Goal: Find specific page/section: Find specific page/section

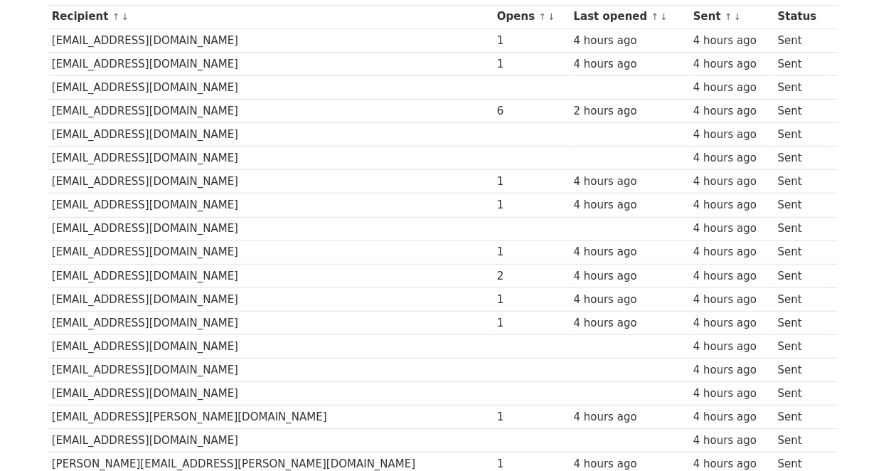
scroll to position [233, 0]
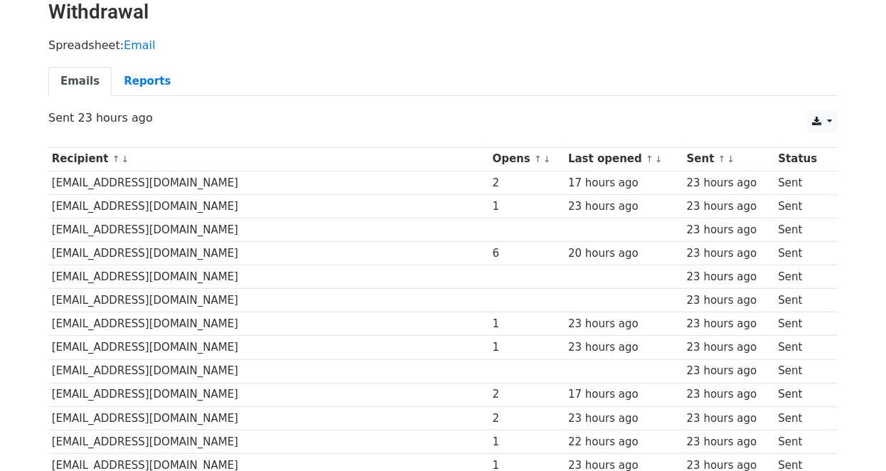
scroll to position [19, 0]
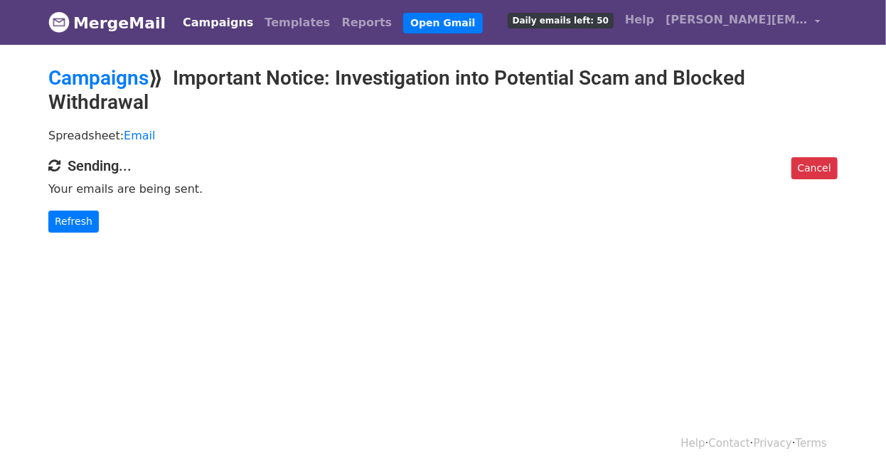
scroll to position [1, 0]
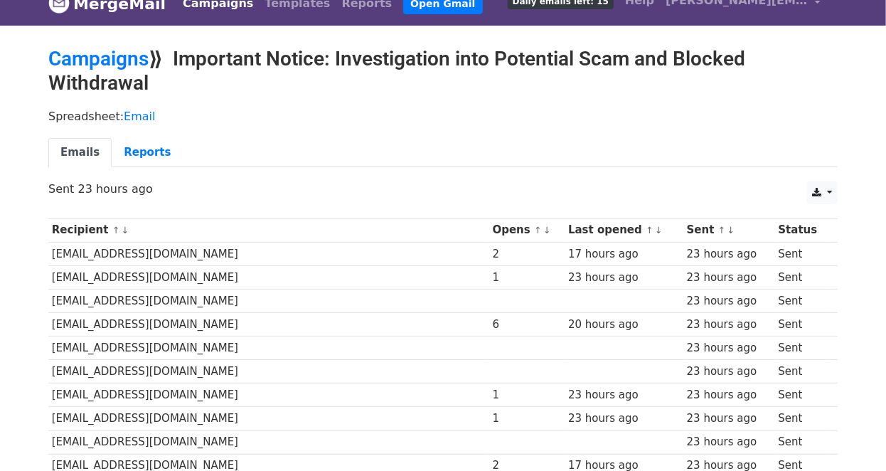
scroll to position [19, 0]
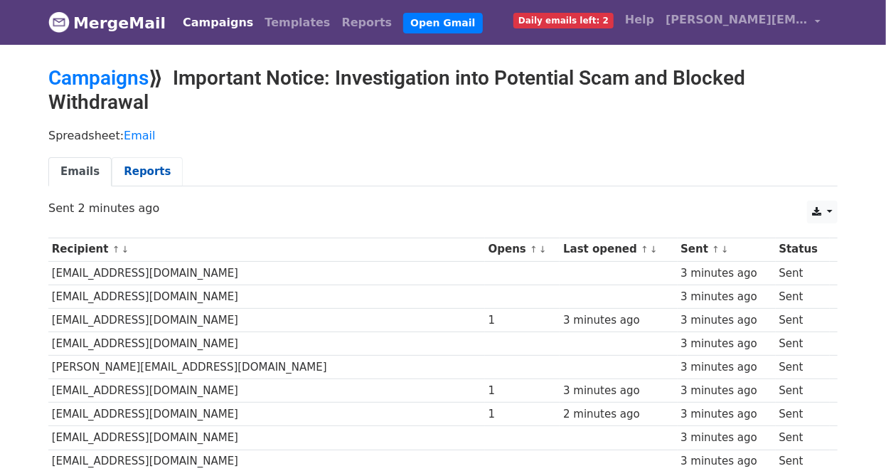
click at [116, 168] on link "Reports" at bounding box center [147, 171] width 71 height 29
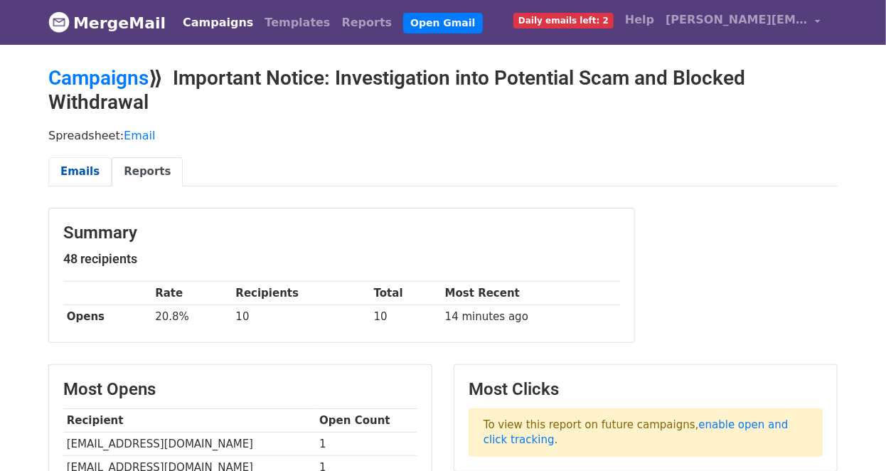
click at [90, 166] on link "Emails" at bounding box center [79, 171] width 63 height 29
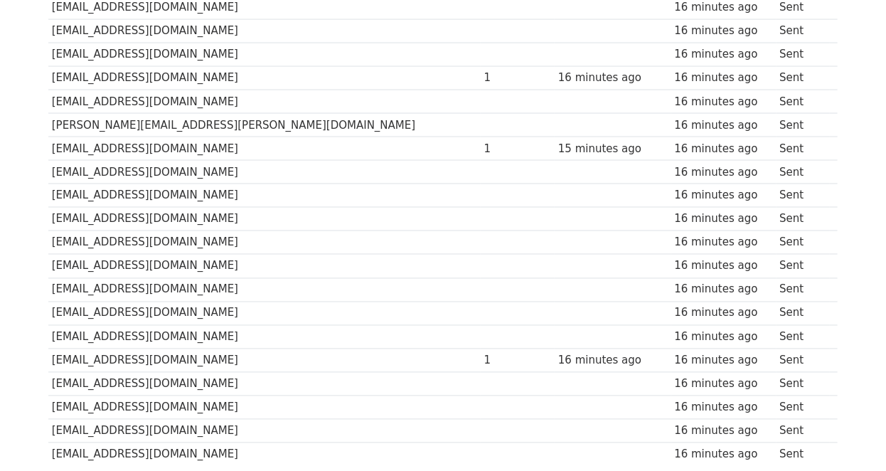
scroll to position [1038, 0]
